Goal: Information Seeking & Learning: Learn about a topic

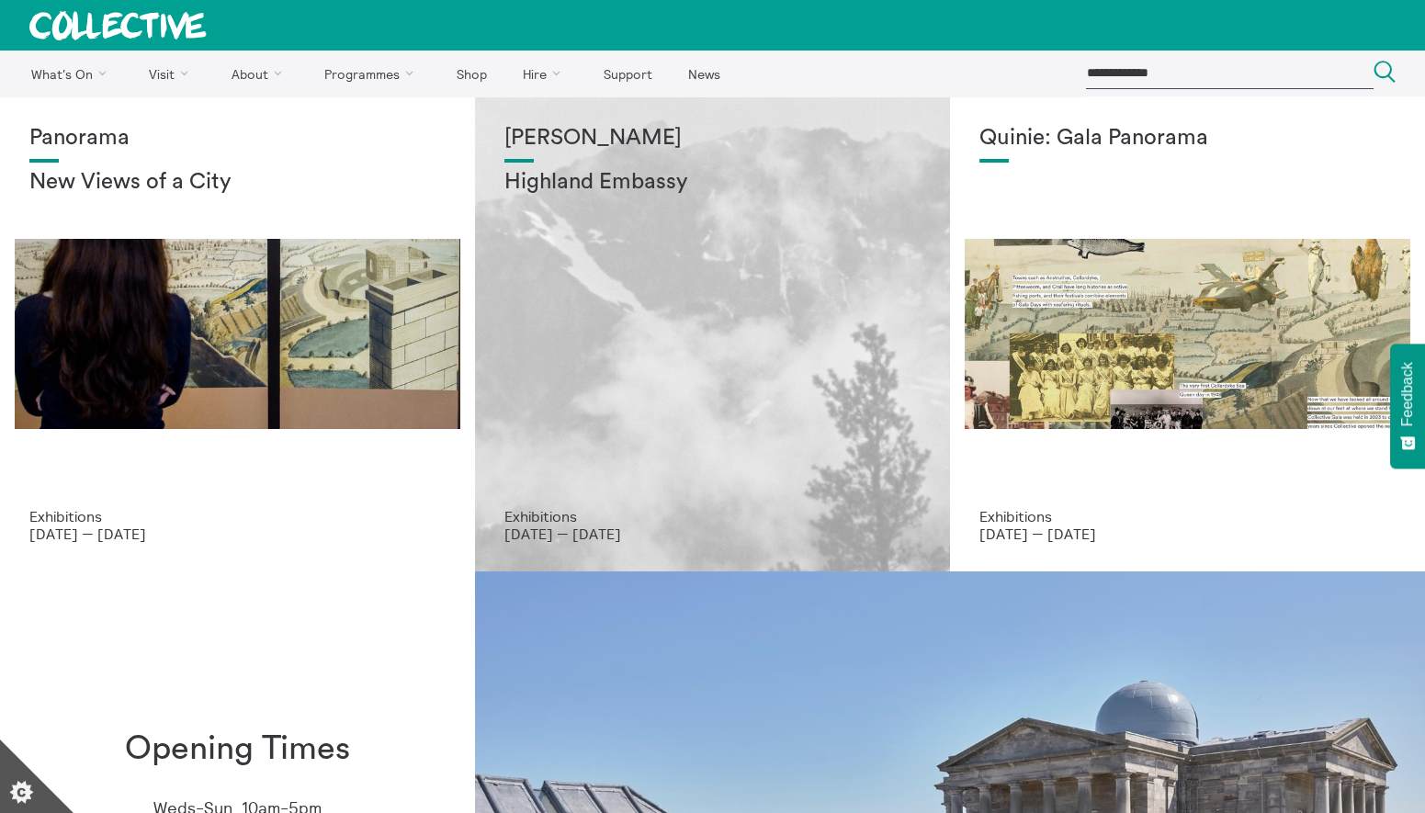
click at [678, 276] on div "[PERSON_NAME] Highland Embassy" at bounding box center [713, 317] width 416 height 382
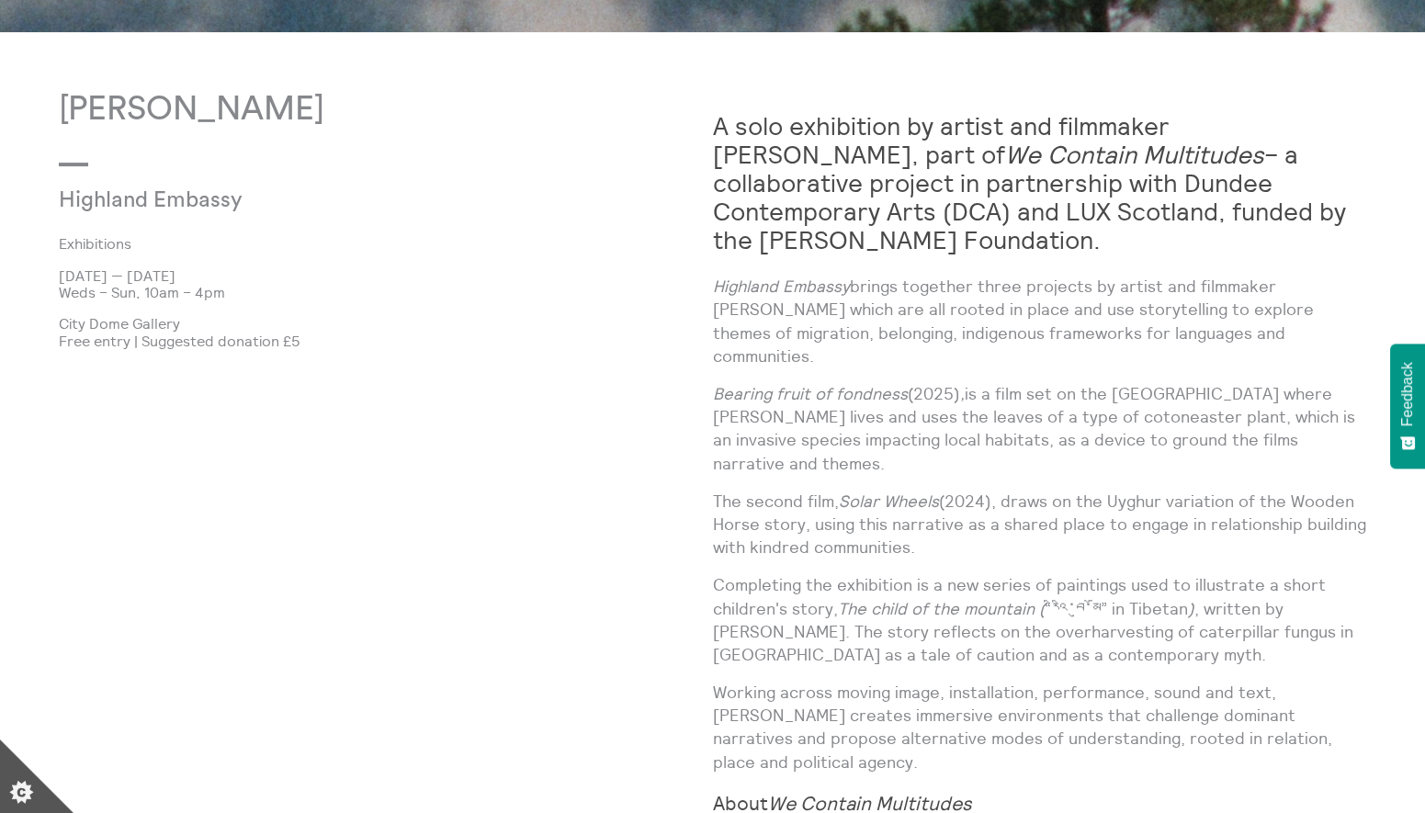
scroll to position [1142, 0]
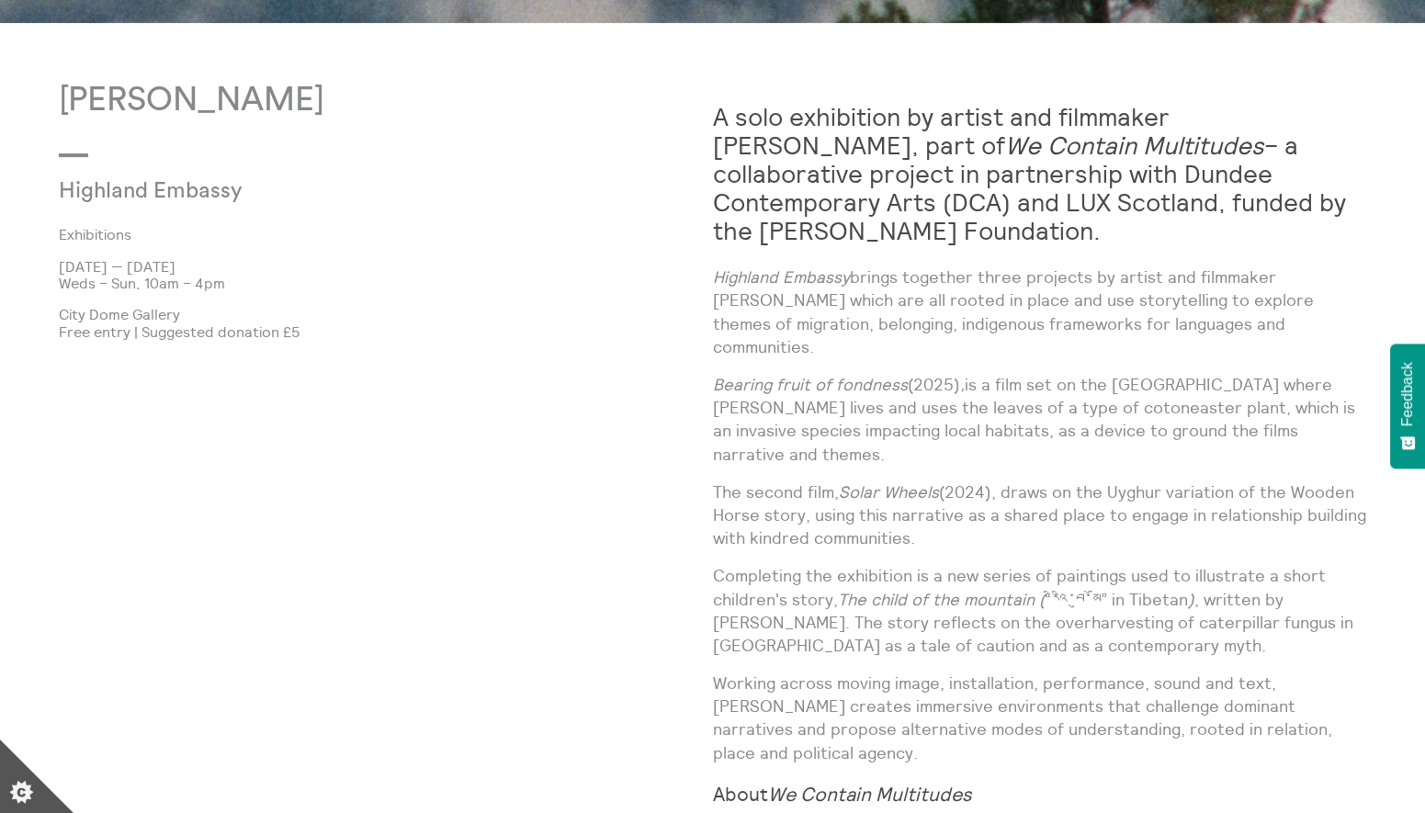
click at [1254, 289] on p "Highland Embassy brings together three projects by artist and filmmaker [PERSON…" at bounding box center [1040, 312] width 654 height 93
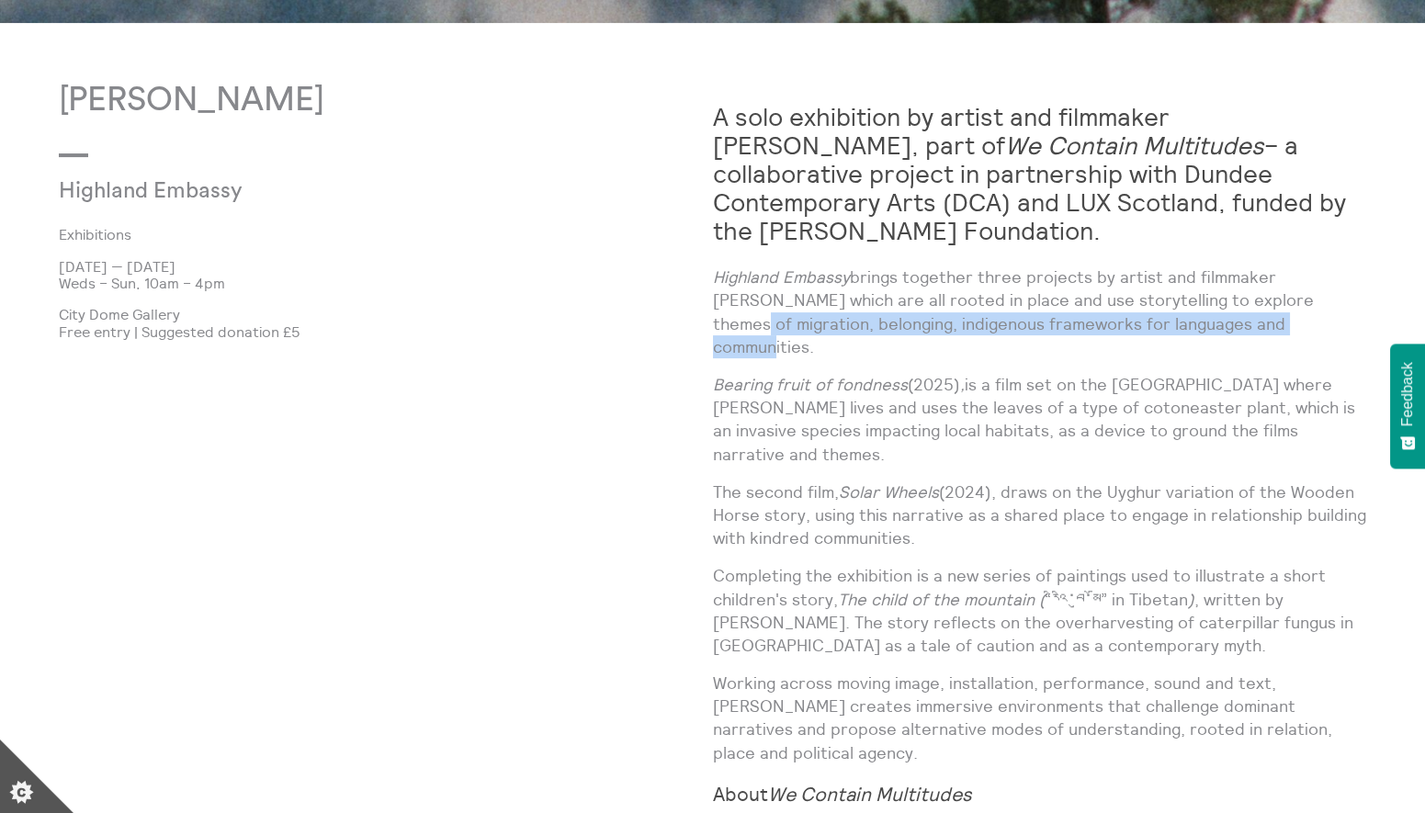
drag, startPoint x: 1259, startPoint y: 267, endPoint x: 1211, endPoint y: 294, distance: 55.2
click at [1211, 294] on p "Highland Embassy brings together three projects by artist and filmmaker Shen Xi…" at bounding box center [1040, 312] width 654 height 93
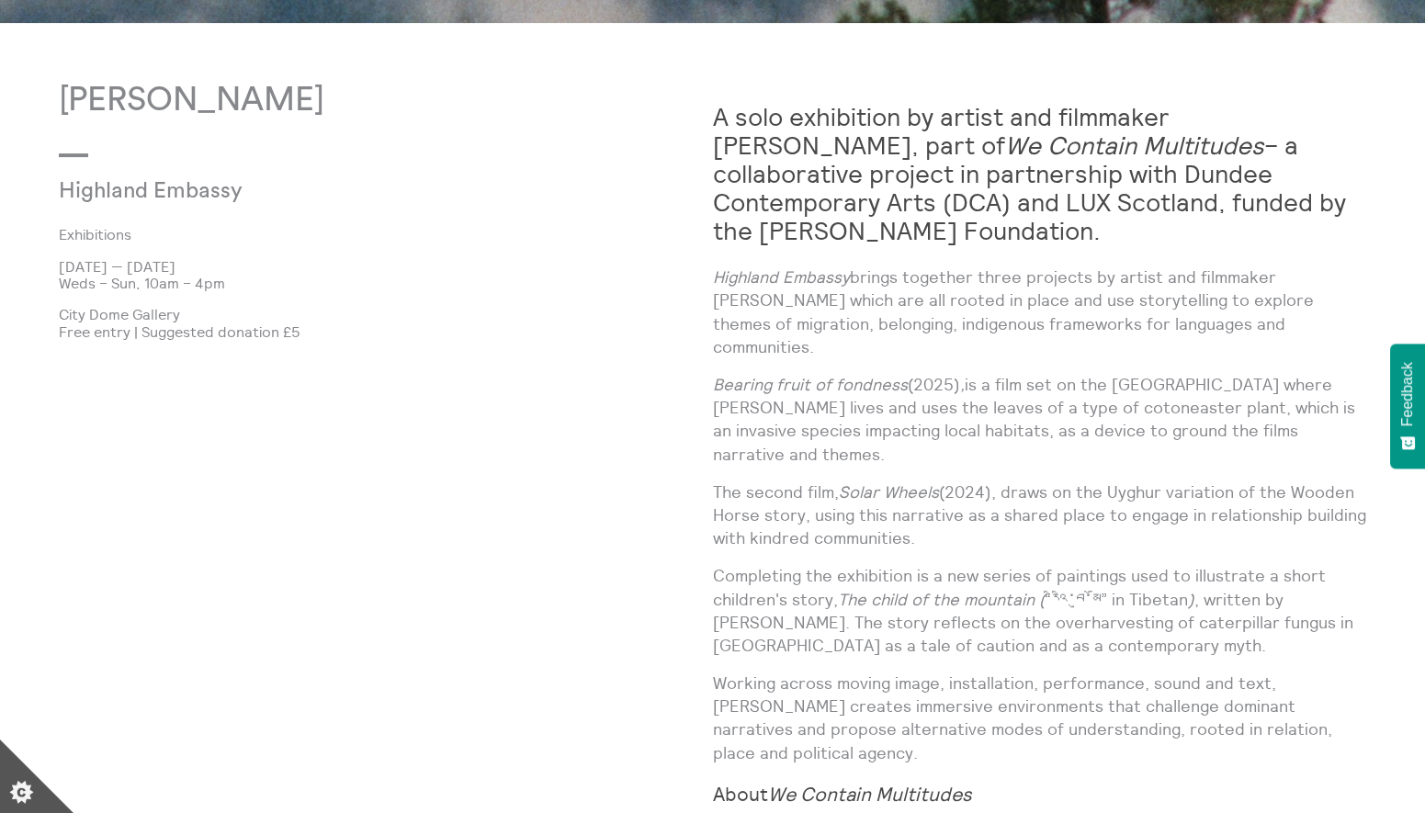
click at [1286, 287] on p "Highland Embassy brings together three projects by artist and filmmaker Shen Xi…" at bounding box center [1040, 312] width 654 height 93
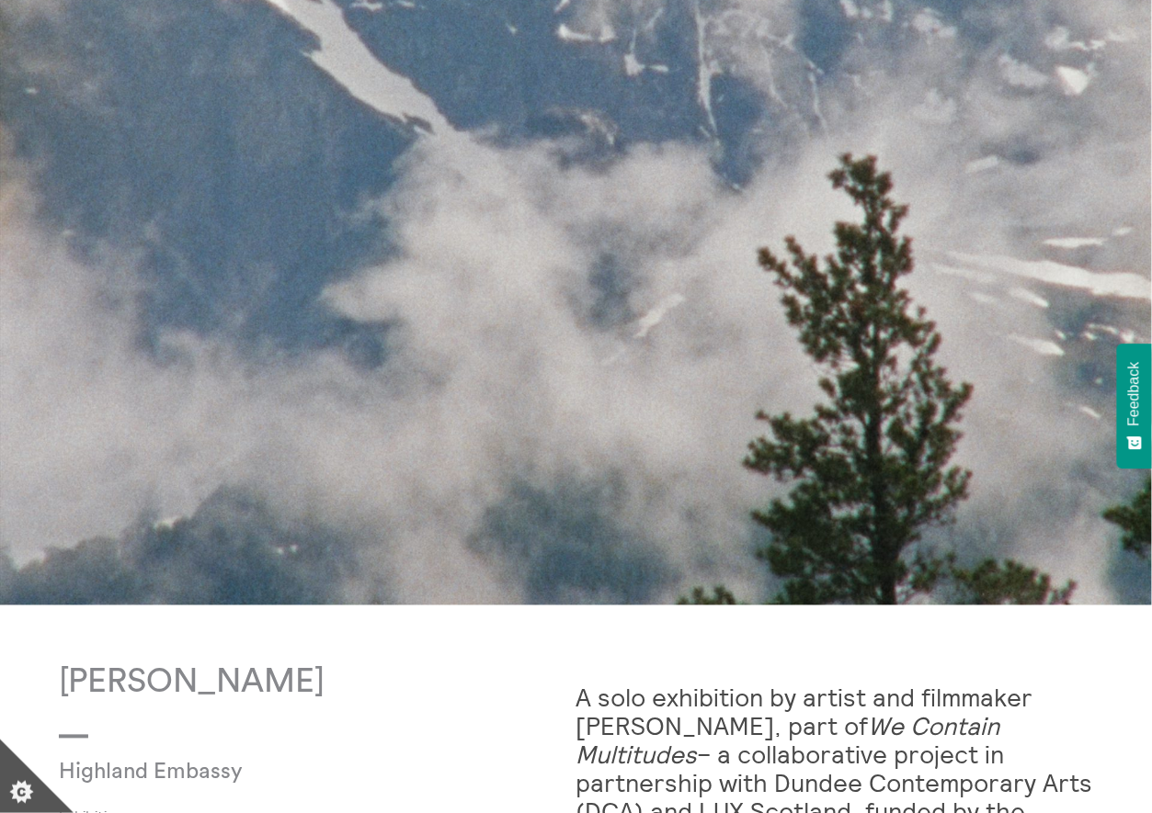
scroll to position [0, 0]
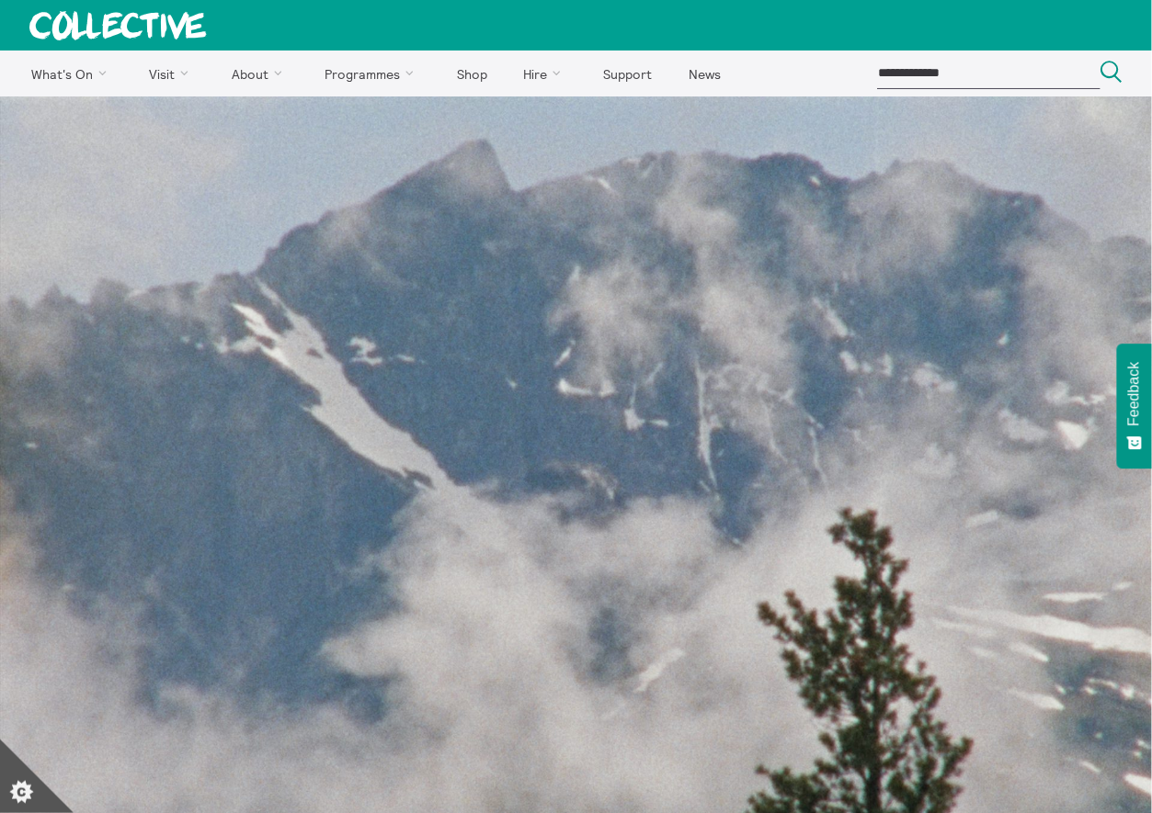
click at [62, 110] on img at bounding box center [576, 528] width 1152 height 864
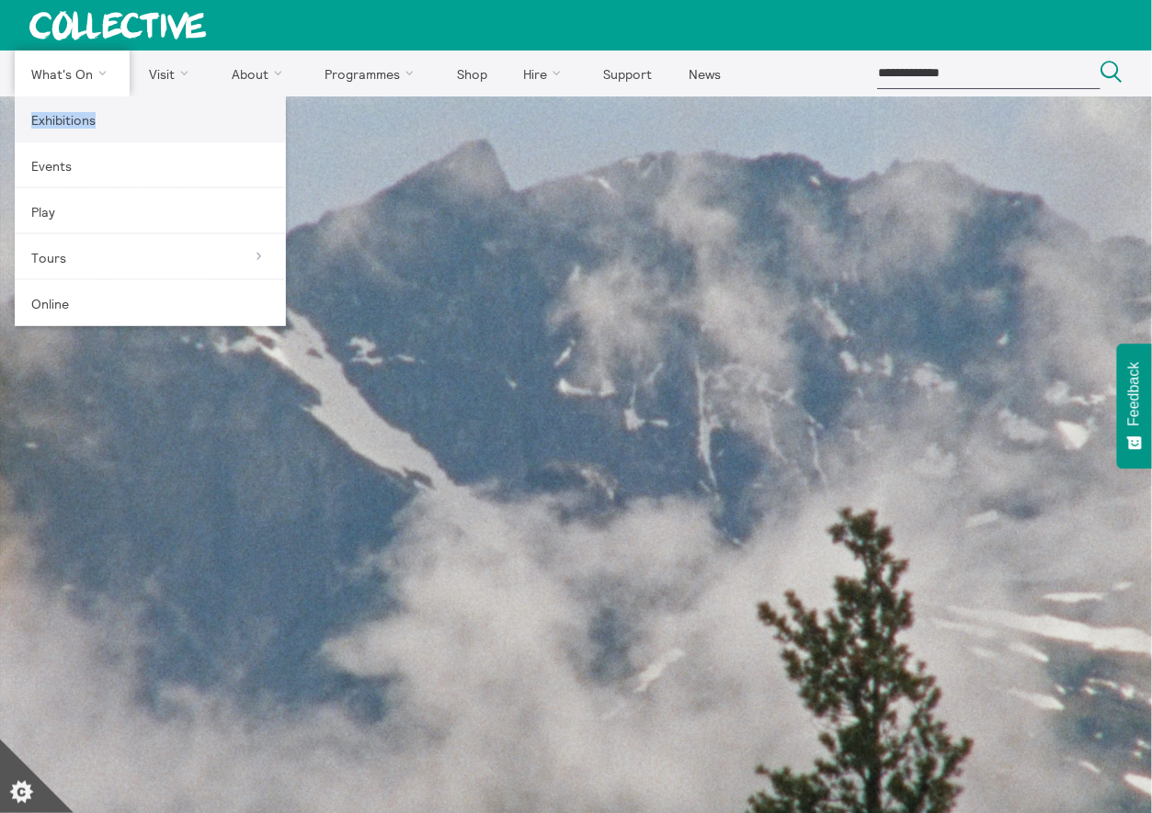
click at [65, 115] on link "Exhibitions" at bounding box center [150, 119] width 271 height 46
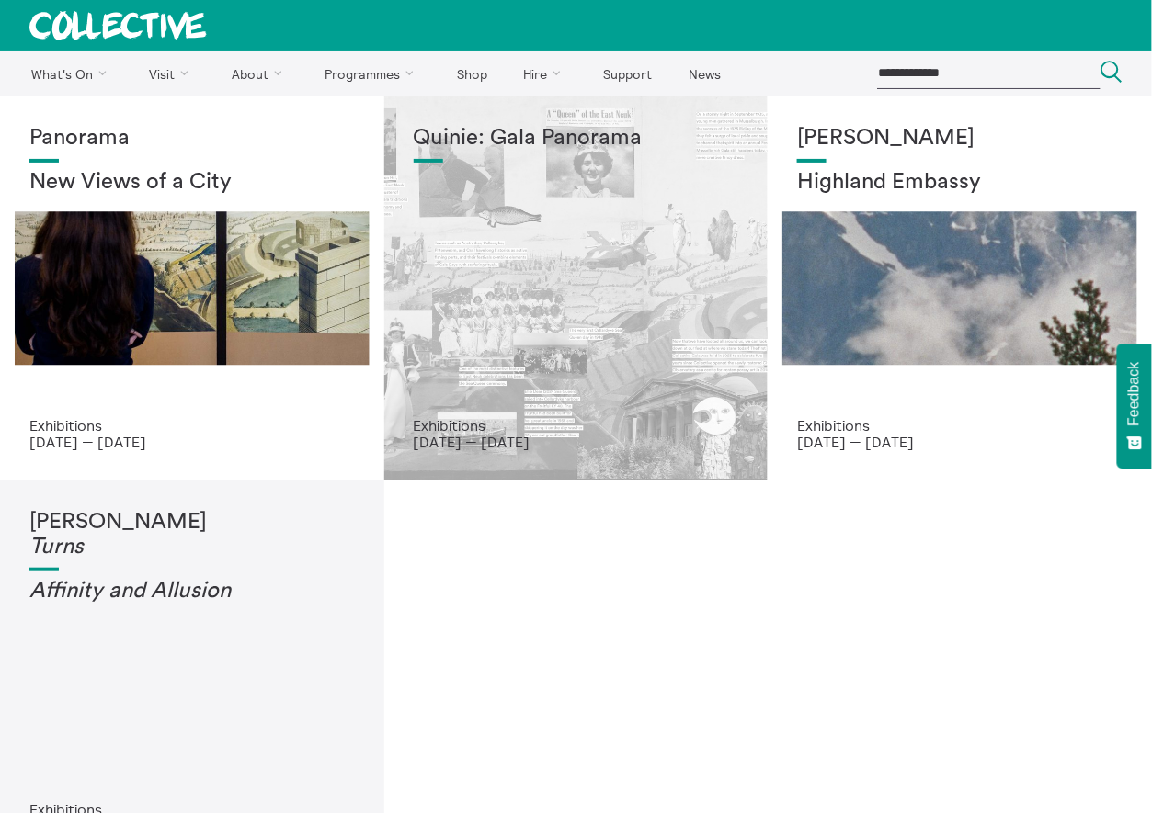
click at [491, 145] on h1 "Quinie: Gala Panorama" at bounding box center [576, 139] width 325 height 26
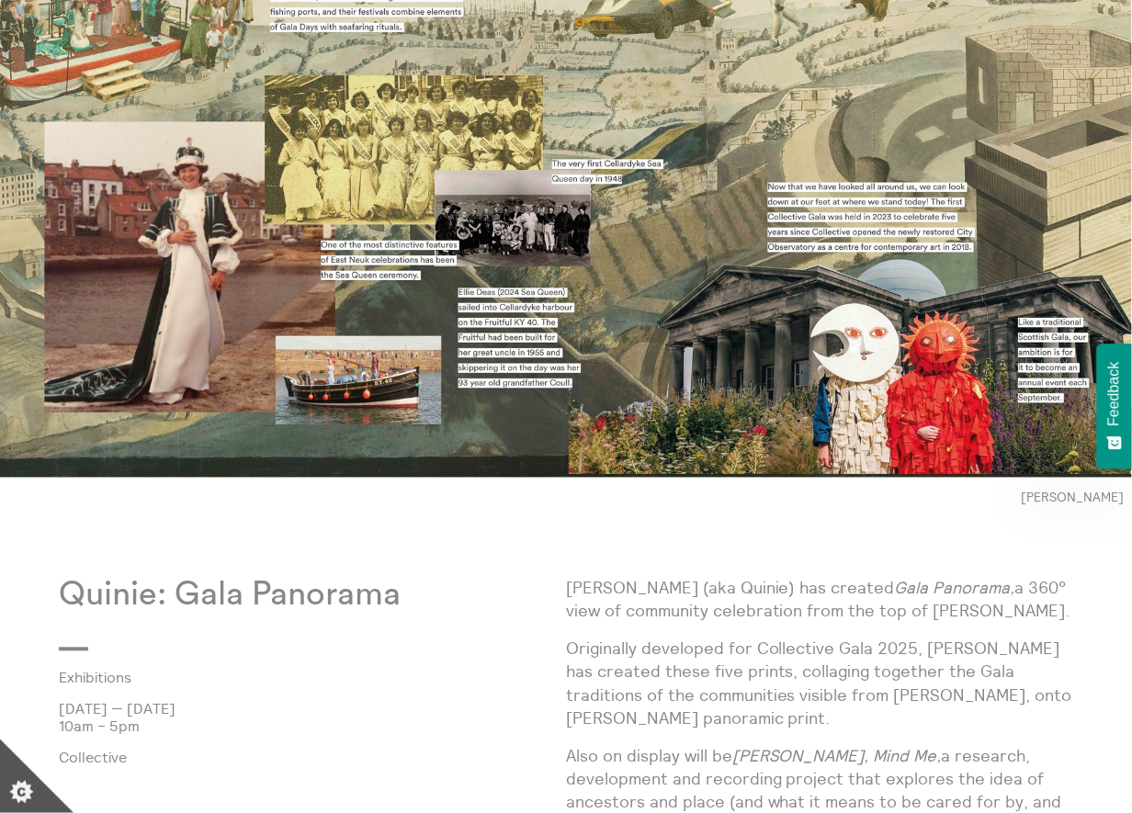
scroll to position [281, 0]
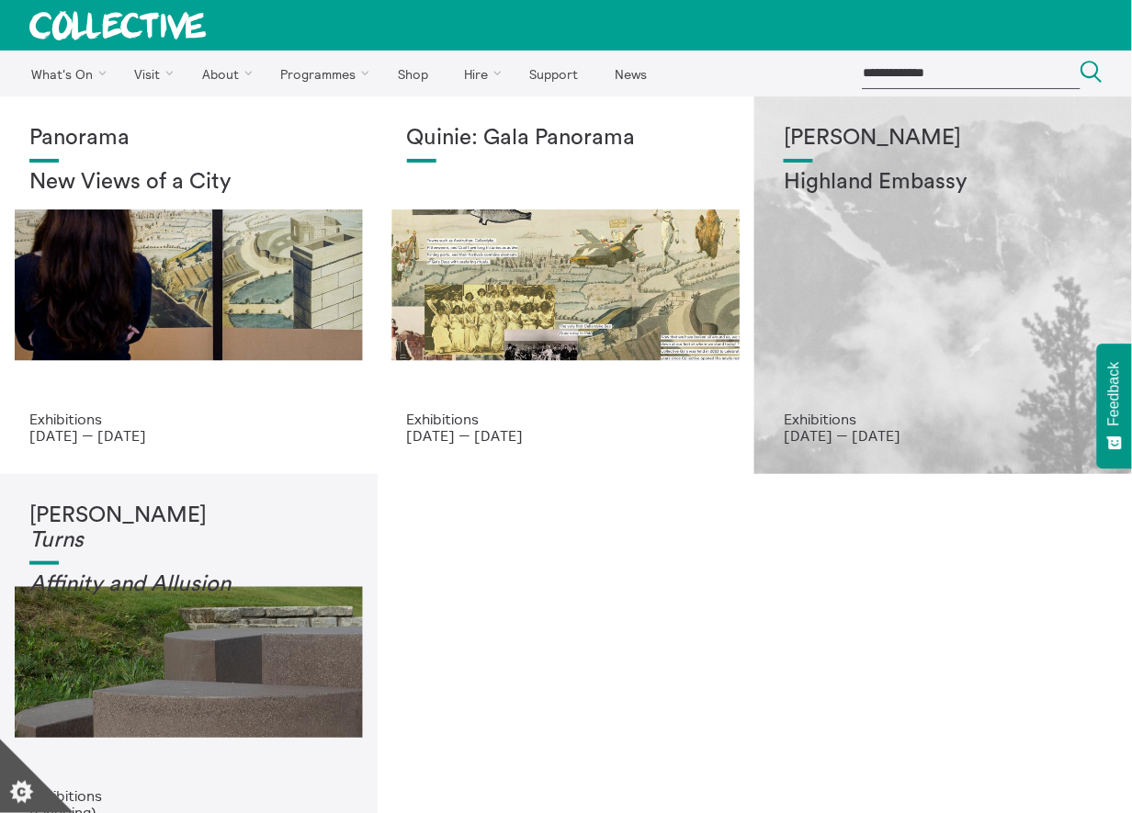
click at [905, 297] on div "[PERSON_NAME] Highland Embassy" at bounding box center [943, 268] width 319 height 285
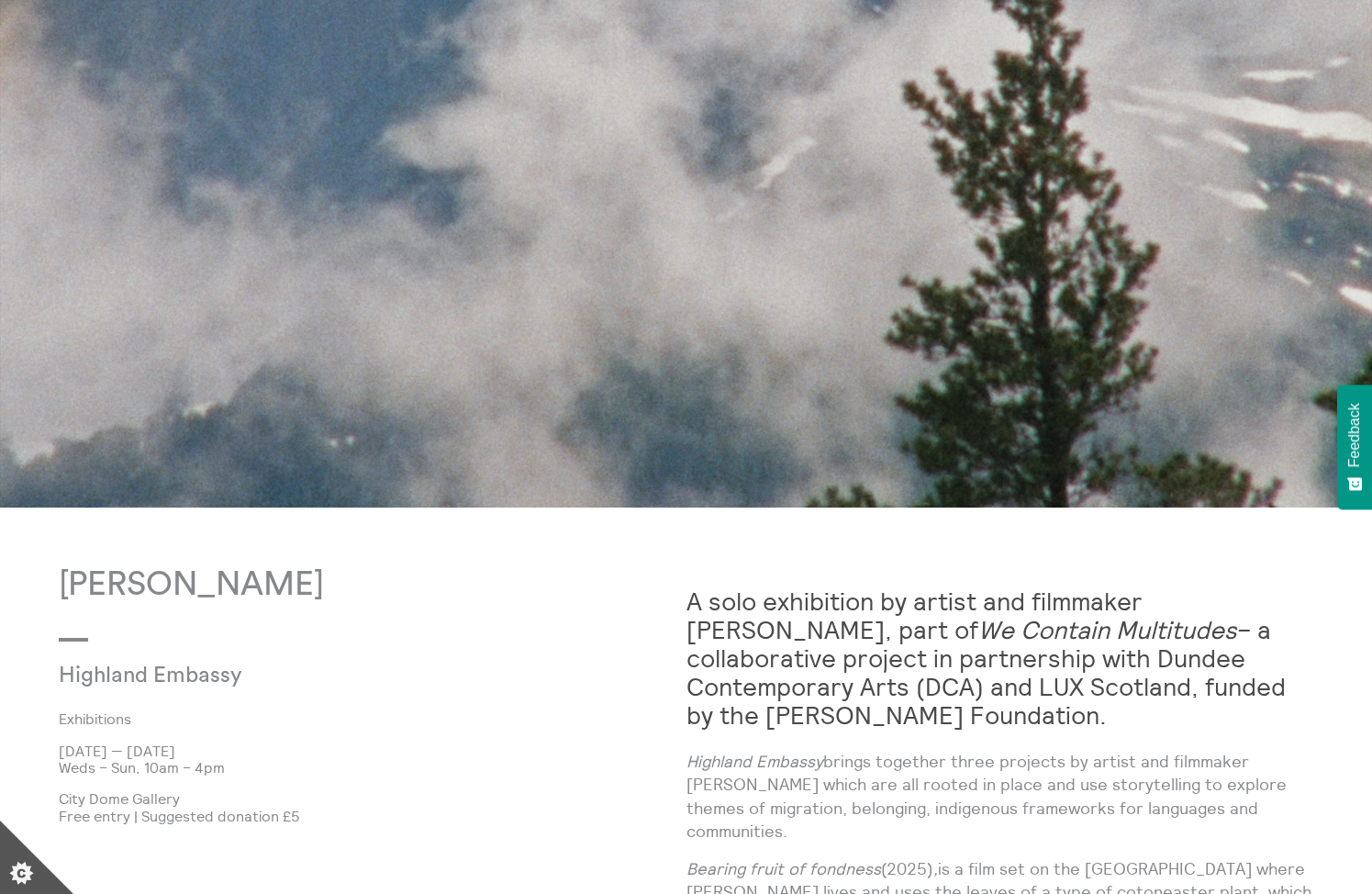
scroll to position [616, 0]
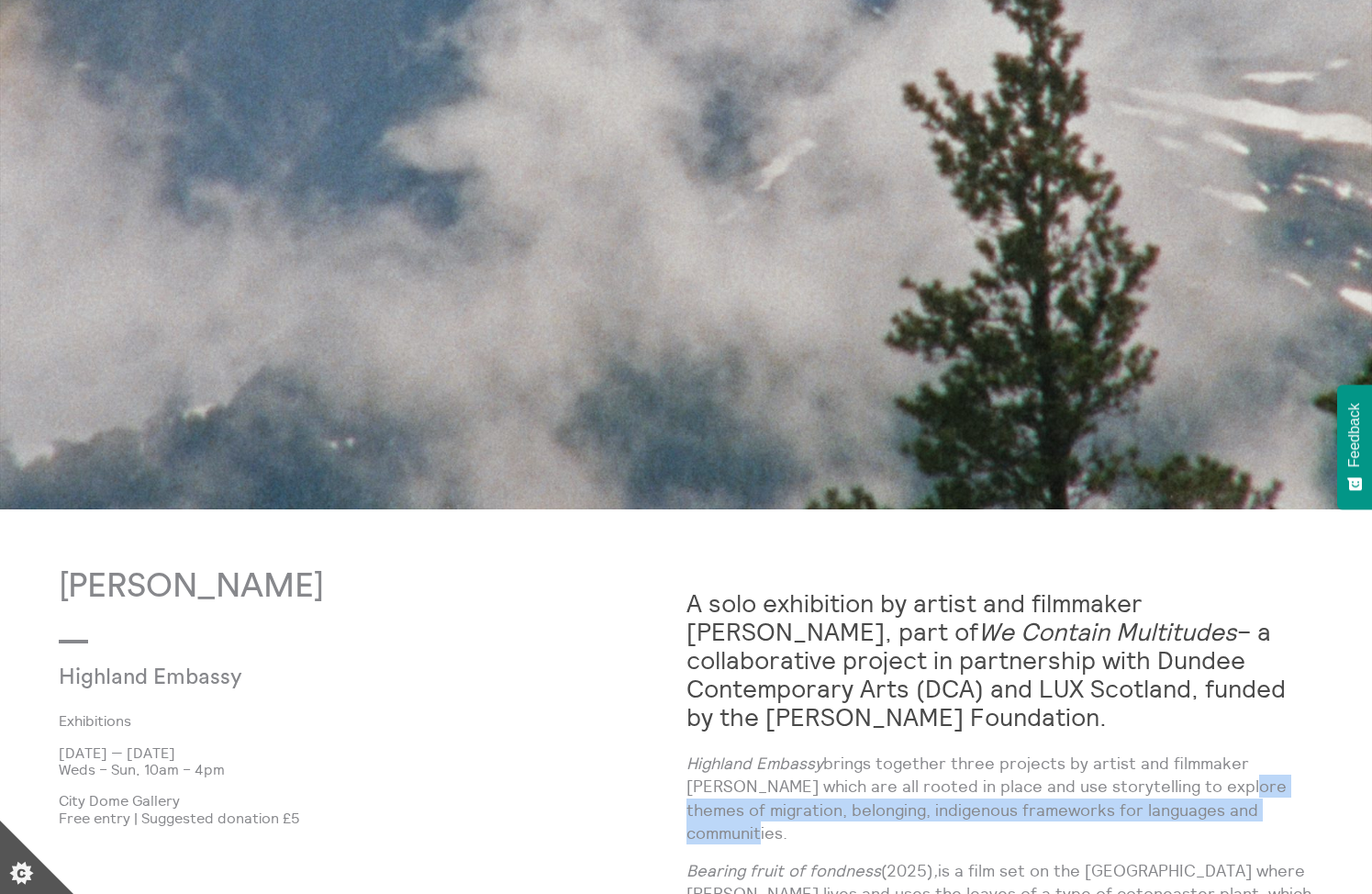
click at [996, 800] on p "Highland Embassy brings together three projects by artist and filmmaker [PERSON…" at bounding box center [1000, 798] width 628 height 93
drag, startPoint x: 1175, startPoint y: 784, endPoint x: 1281, endPoint y: 814, distance: 110.2
click at [1129, 811] on p "Highland Embassy brings together three projects by artist and filmmaker Shen Xi…" at bounding box center [1000, 798] width 628 height 93
copy p "themes of migration, belonging, indigenous frameworks for languages and communi…"
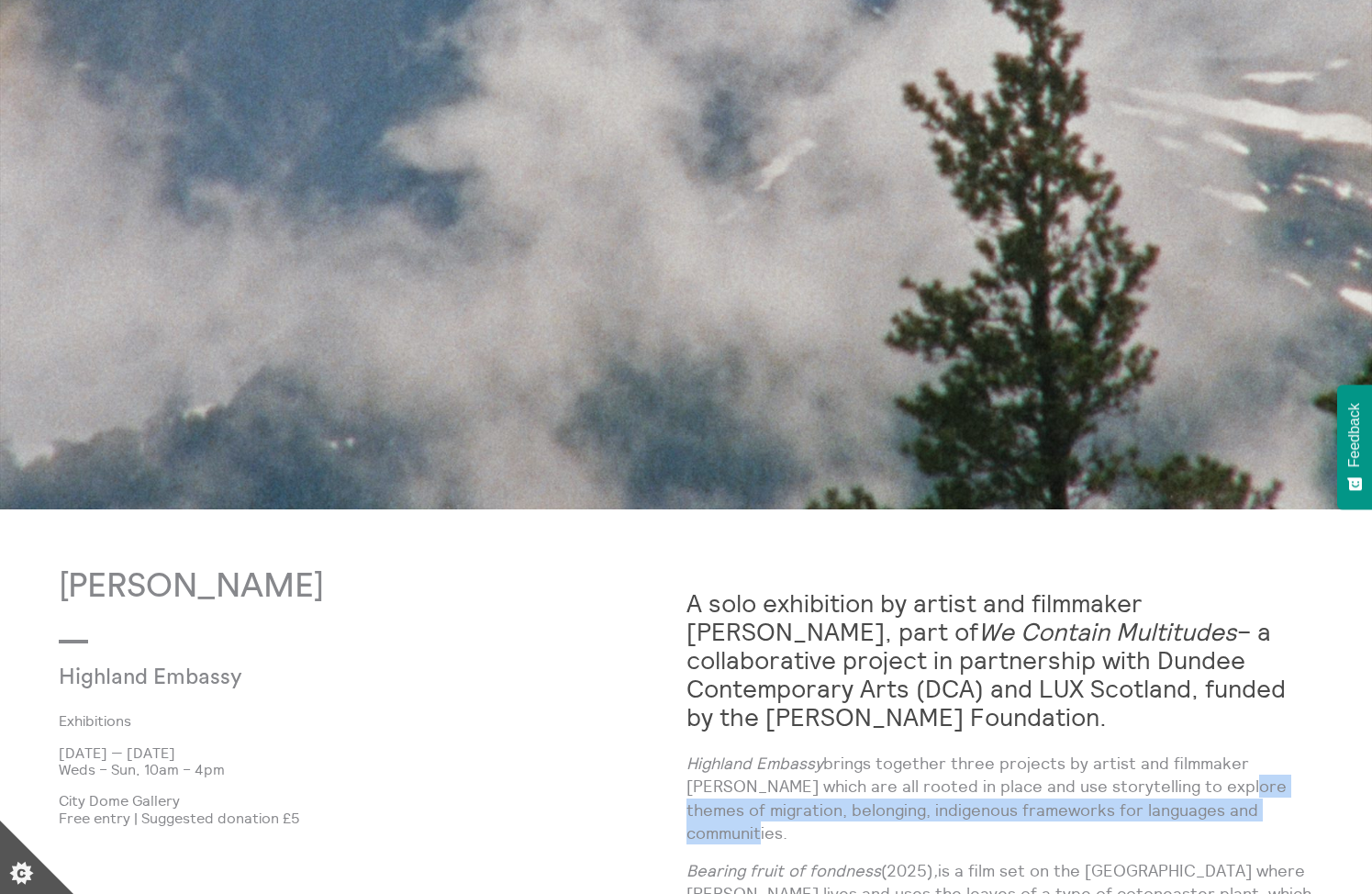
click at [1106, 549] on body "**********" at bounding box center [686, 796] width 1372 height 2825
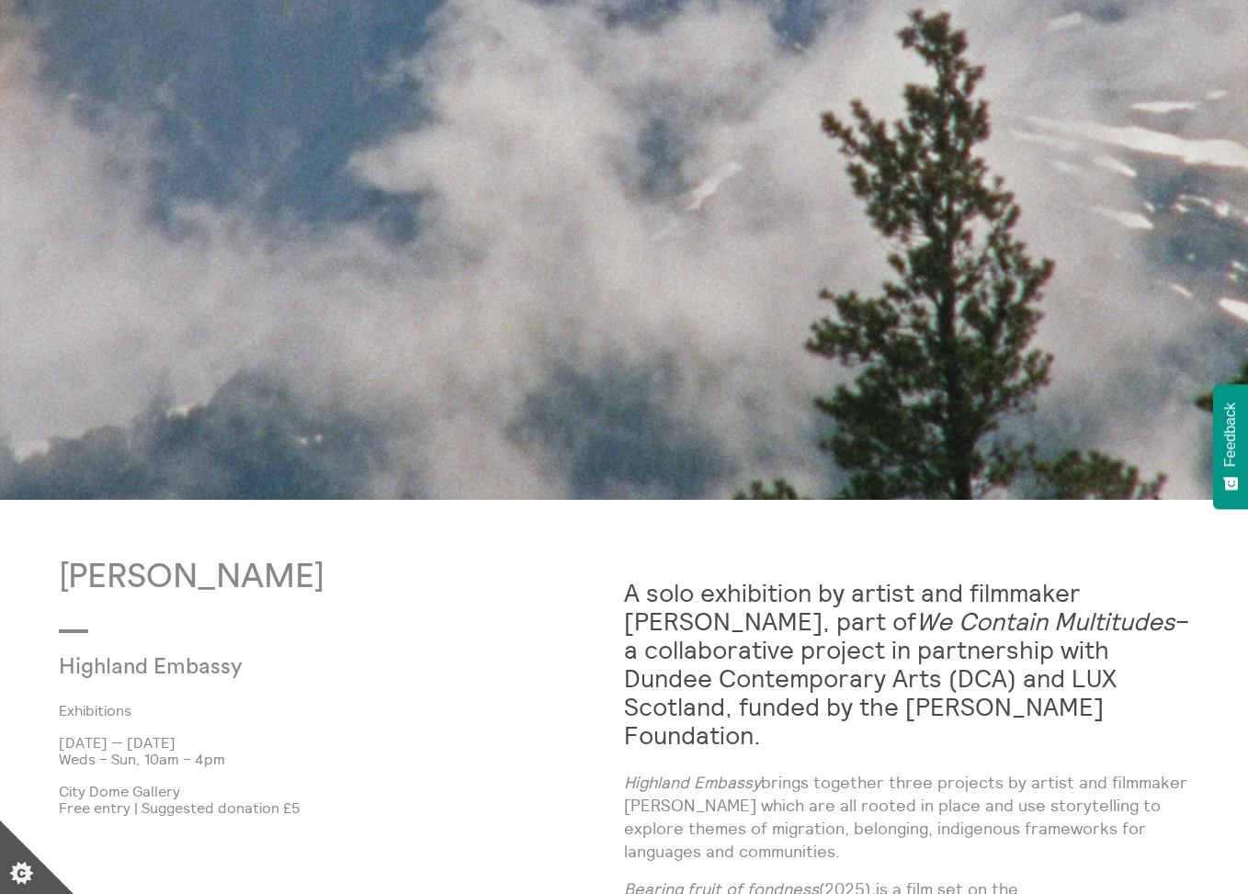
scroll to position [532, 0]
